Goal: Transaction & Acquisition: Purchase product/service

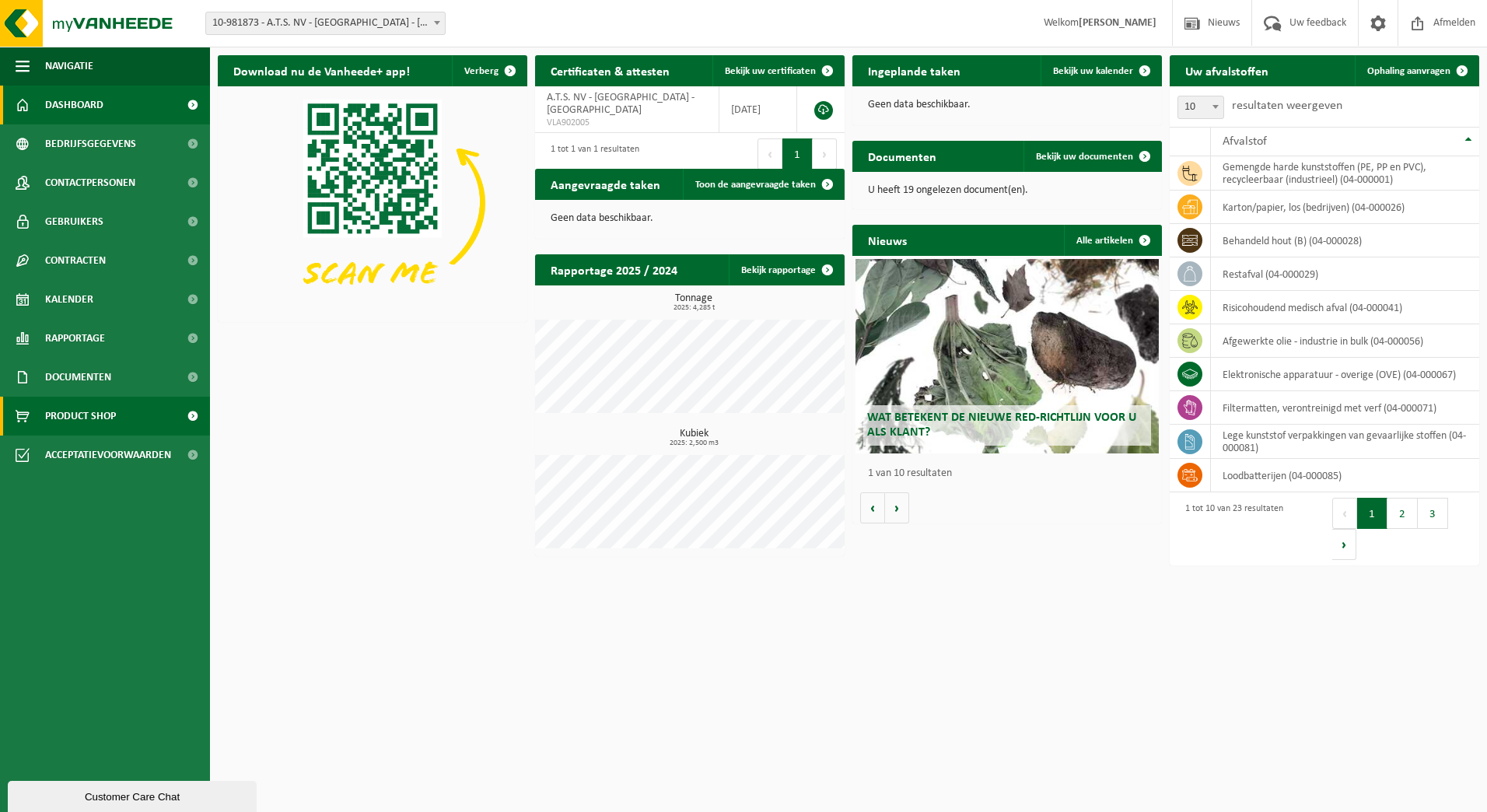
click at [88, 413] on span "Product Shop" at bounding box center [80, 415] width 71 height 39
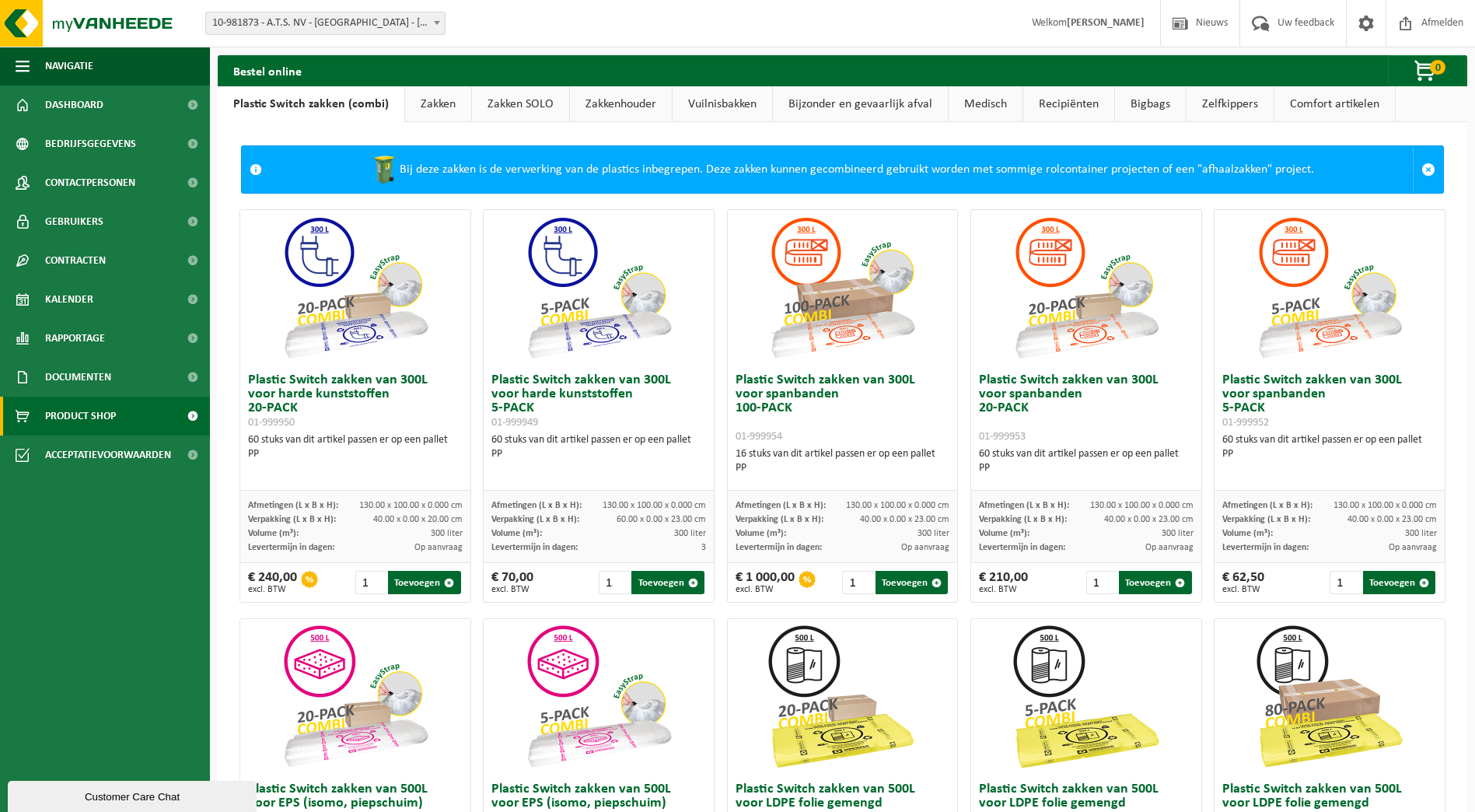
click at [624, 101] on link "Zakkenhouder" at bounding box center [620, 104] width 102 height 36
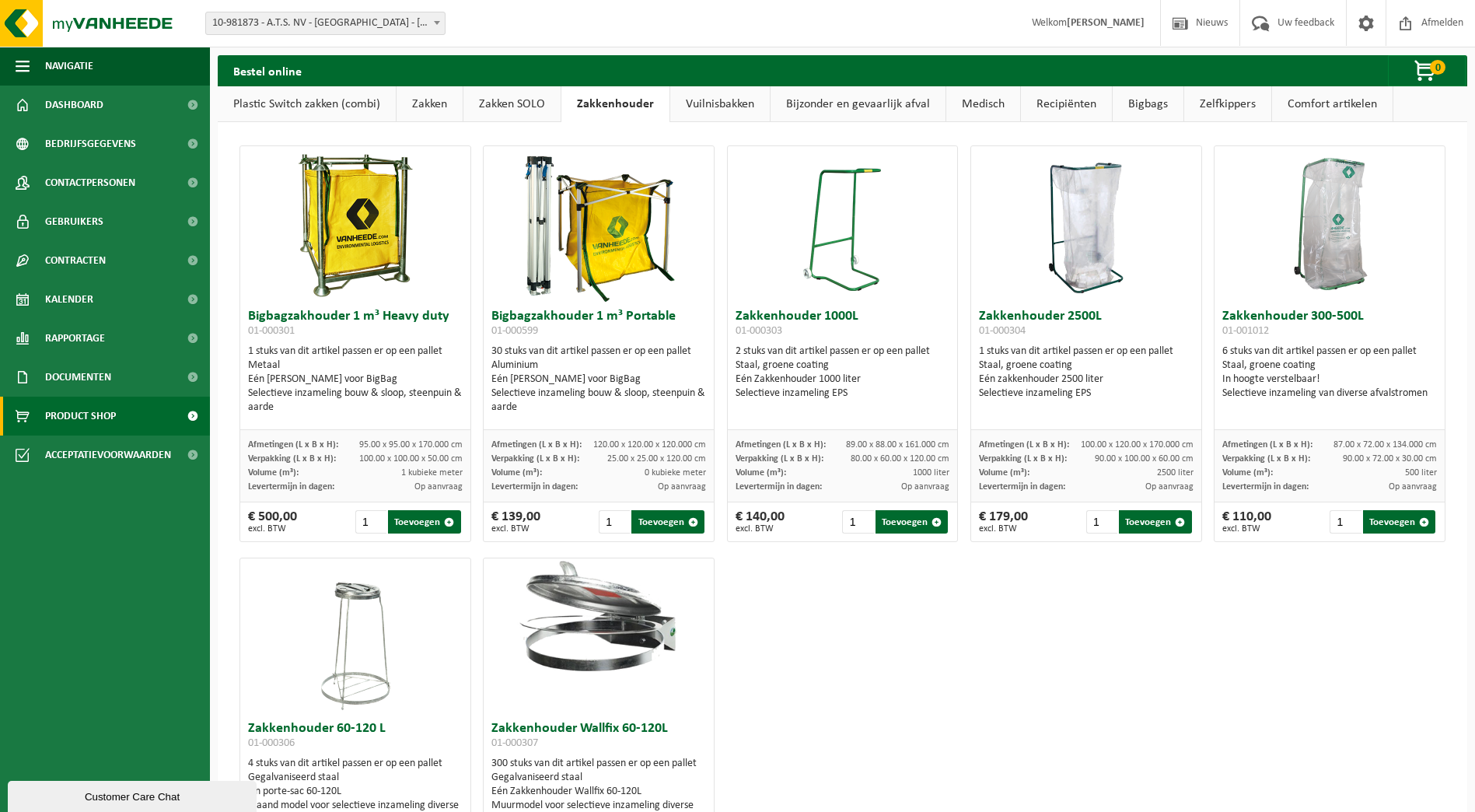
click at [829, 368] on div "Staal, groene coating" at bounding box center [843, 365] width 214 height 14
click at [1230, 446] on span "Afmetingen (L x B x H):" at bounding box center [1268, 445] width 90 height 9
click at [1377, 447] on span "87.00 x 72.00 x 134.000 cm" at bounding box center [1385, 445] width 104 height 9
drag, startPoint x: 1321, startPoint y: 442, endPoint x: 1424, endPoint y: 447, distance: 103.1
click at [1432, 443] on div "Afmetingen (L x B x H): 87.00 x 72.00 x 134.000 cm Verpakking (L x B x H): 90.0…" at bounding box center [1330, 466] width 231 height 72
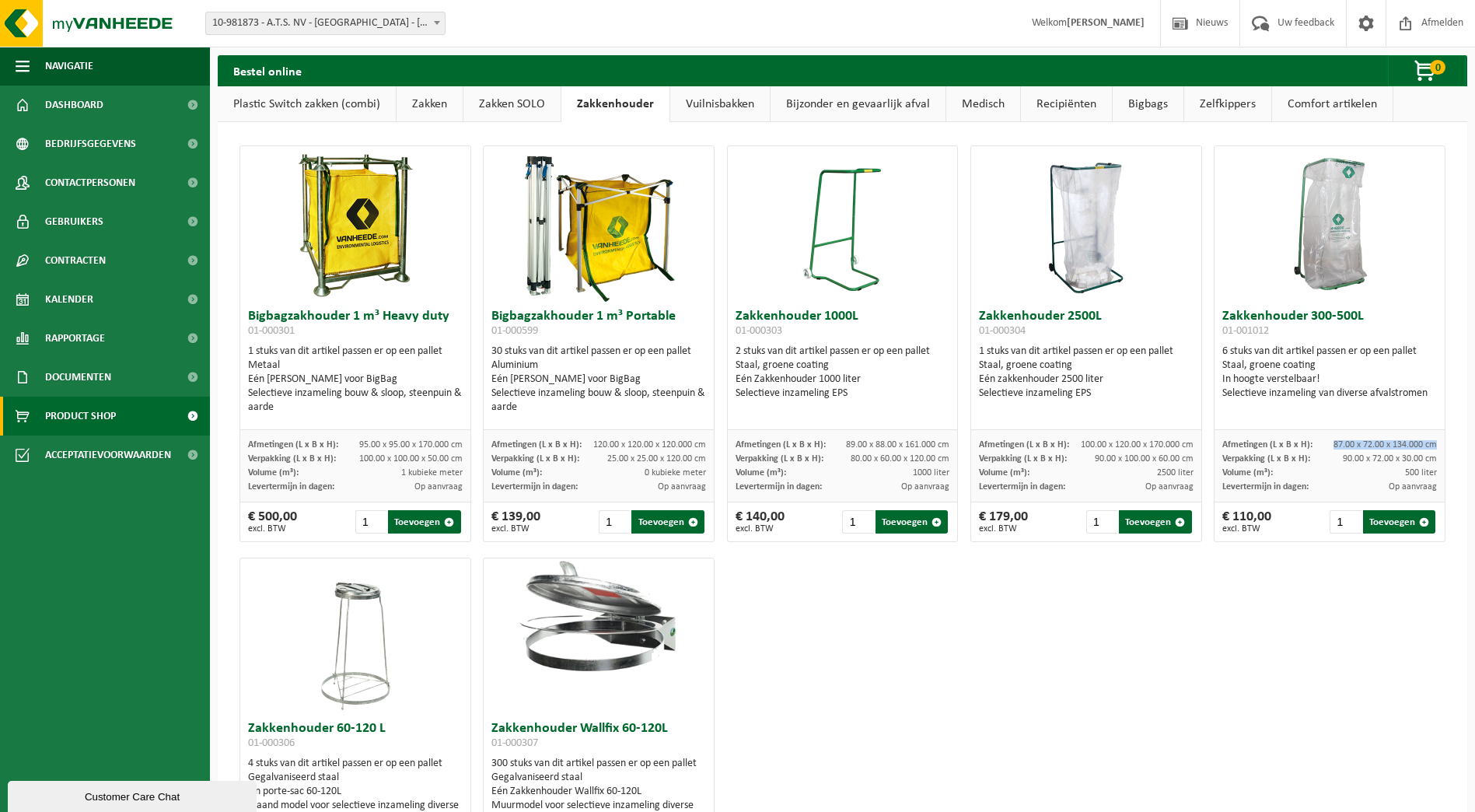
click at [1425, 444] on div "Afmetingen (L x B x H): 87.00 x 72.00 x 134.000 cm Verpakking (L x B x H): 90.0…" at bounding box center [1330, 466] width 231 height 72
